Goal: Task Accomplishment & Management: Manage account settings

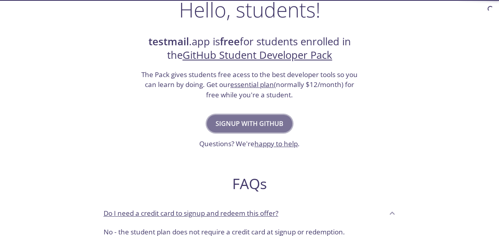
click at [264, 119] on span "Signup with GitHub" at bounding box center [249, 123] width 68 height 11
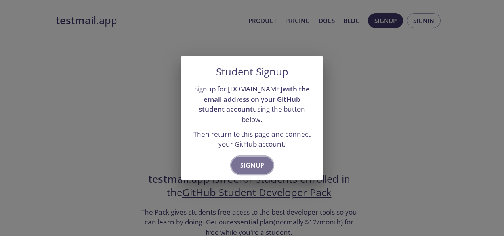
click at [260, 160] on span "Signup" at bounding box center [252, 164] width 24 height 11
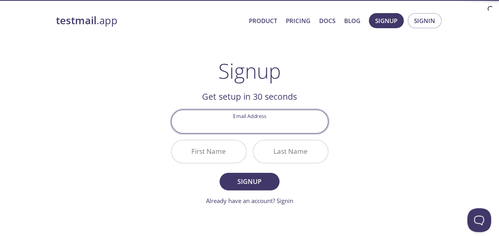
click at [262, 124] on input "Email Address" at bounding box center [249, 121] width 156 height 23
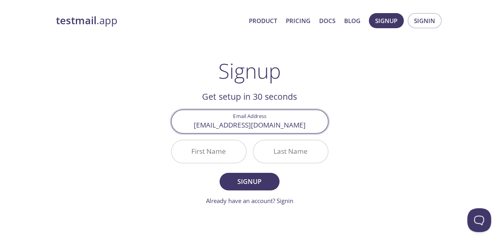
type input "[EMAIL_ADDRESS][DOMAIN_NAME]"
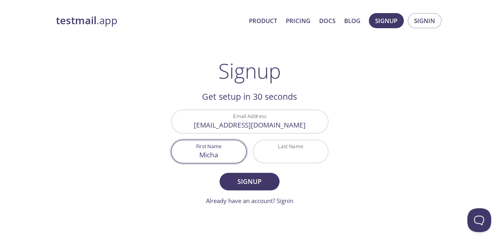
type input "[PERSON_NAME]"
click at [240, 180] on span "Signup" at bounding box center [249, 181] width 42 height 11
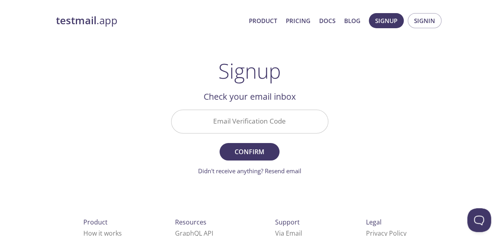
click at [233, 111] on input "Email Verification Code" at bounding box center [249, 121] width 156 height 23
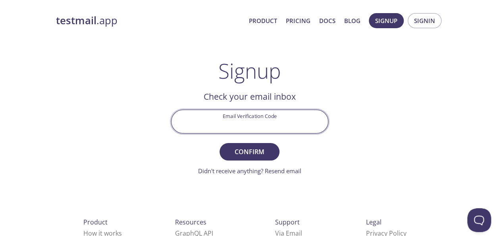
paste input "MAMZYJL"
type input "MAMZYJL"
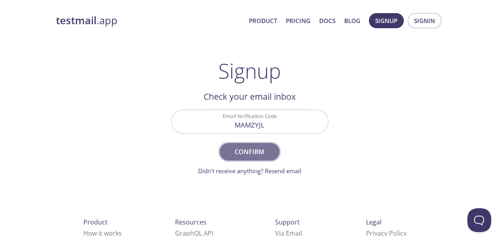
click at [246, 152] on span "Confirm" at bounding box center [249, 151] width 42 height 11
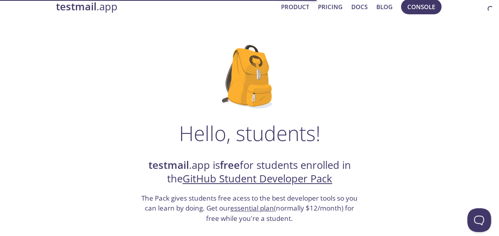
scroll to position [15, 0]
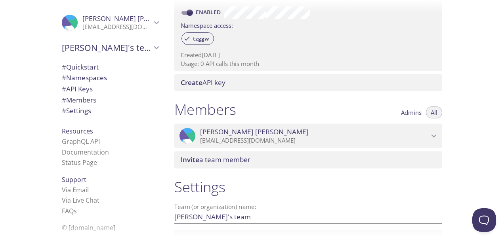
scroll to position [253, 0]
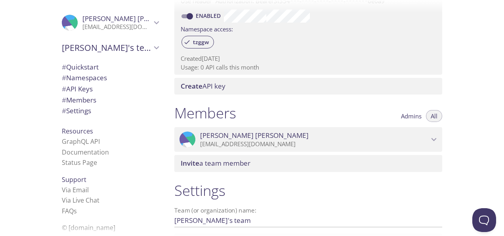
click at [240, 137] on span "[PERSON_NAME]" at bounding box center [254, 135] width 109 height 9
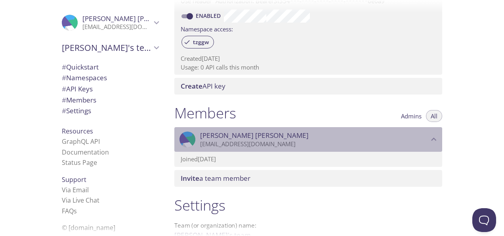
click at [240, 137] on span "[PERSON_NAME]" at bounding box center [254, 135] width 109 height 9
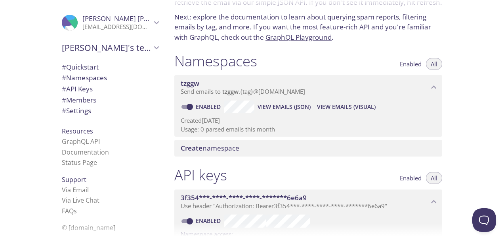
scroll to position [48, 0]
click at [271, 84] on span "tzggw" at bounding box center [305, 83] width 248 height 9
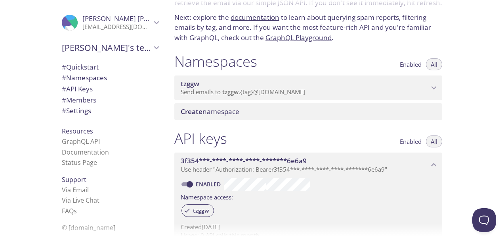
click at [271, 84] on span "tzggw" at bounding box center [305, 83] width 248 height 9
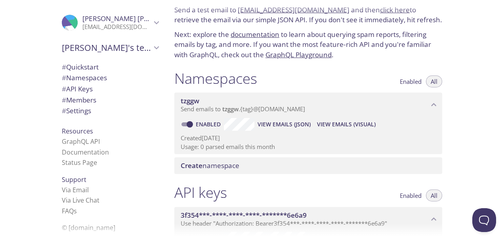
scroll to position [0, 0]
click at [88, 113] on span "# Settings" at bounding box center [110, 110] width 97 height 10
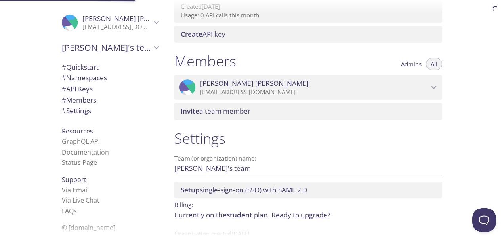
scroll to position [328, 0]
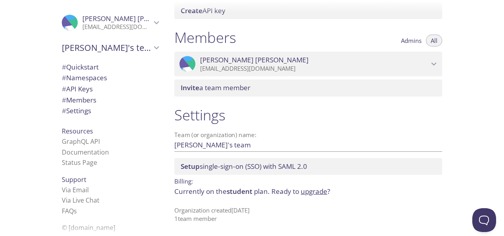
click at [239, 174] on div "Setup single-sign-on (SSO) with SAML 2.0" at bounding box center [309, 166] width 268 height 17
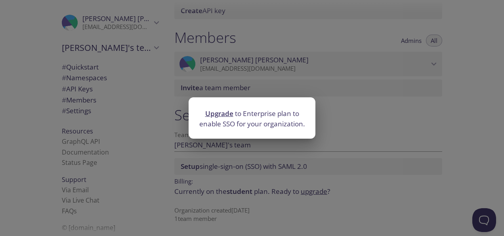
click at [276, 168] on div "Upgrade to Enterprise plan to enable SSO for your organization." at bounding box center [252, 118] width 504 height 236
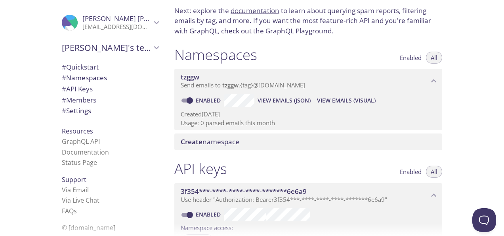
scroll to position [0, 0]
